Goal: Task Accomplishment & Management: Manage account settings

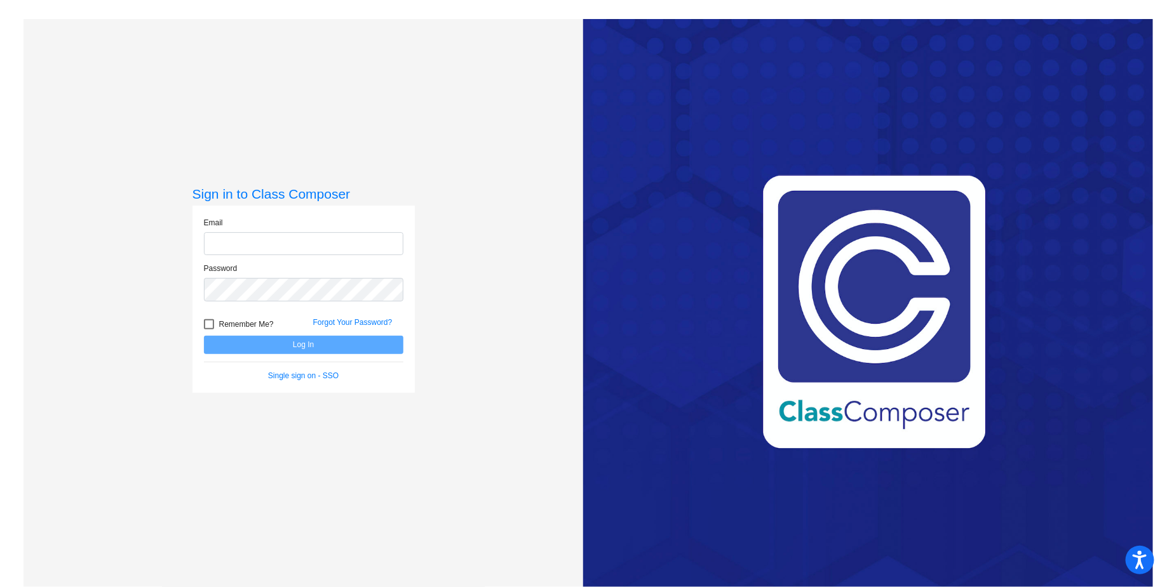
type input "kgalvin@sd25.org"
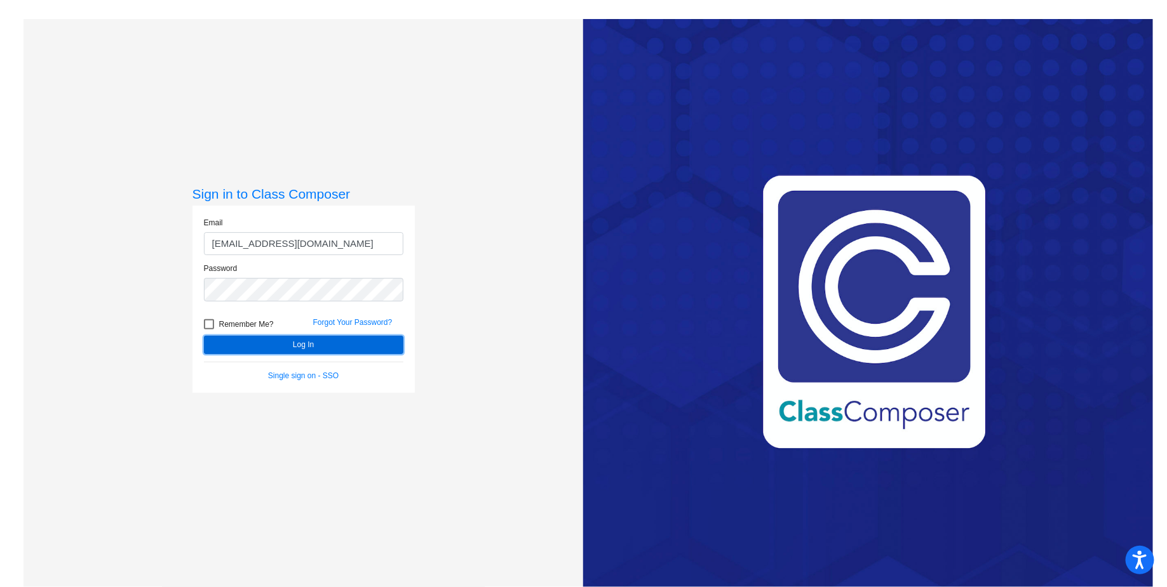
click at [308, 340] on button "Log In" at bounding box center [303, 345] width 199 height 18
